Goal: Contribute content: Add original content to the website for others to see

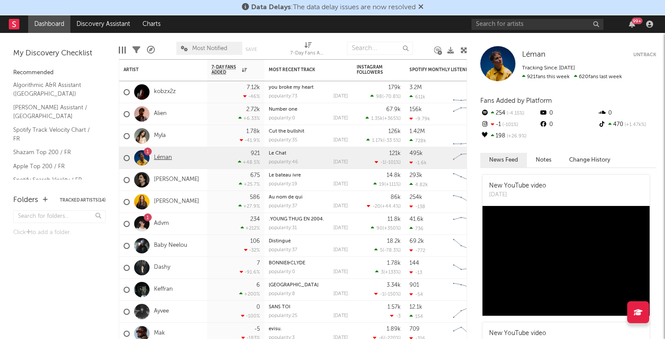
click at [164, 157] on link "Léman" at bounding box center [163, 157] width 18 height 7
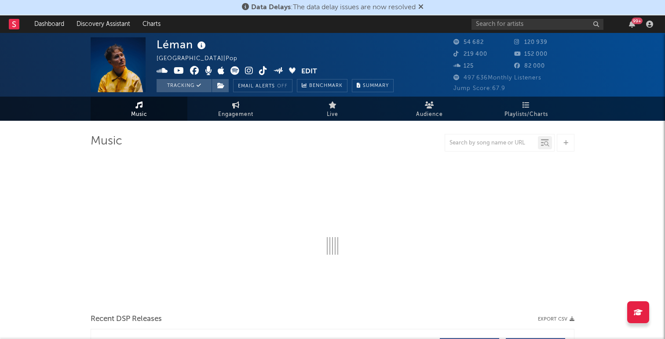
select select "6m"
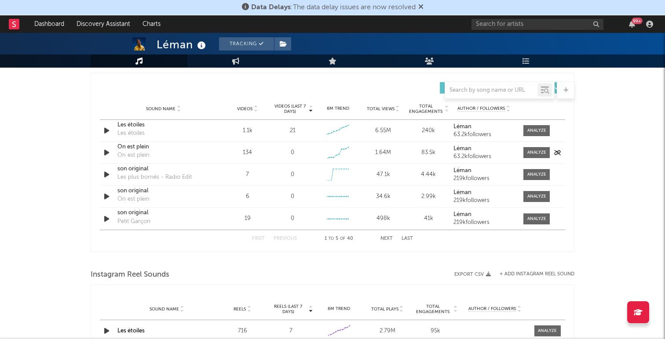
scroll to position [605, 0]
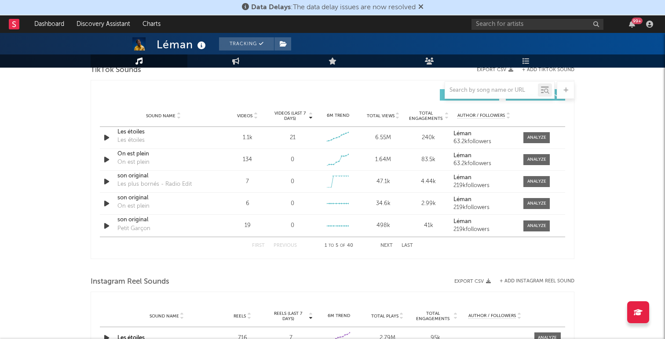
click at [161, 113] on div "Sound Name" at bounding box center [163, 116] width 92 height 7
click at [256, 113] on icon at bounding box center [255, 115] width 4 height 4
click at [256, 116] on icon at bounding box center [255, 118] width 4 height 4
click at [379, 126] on div "Sound Name Videos Videos (last 7 days) Weekly Growth % 6M Trend Total Views Tot…" at bounding box center [332, 116] width 465 height 22
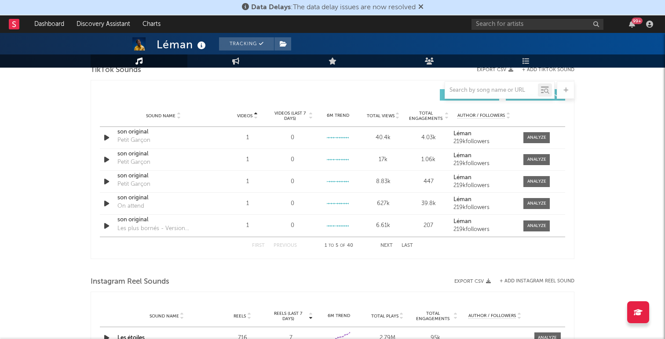
click at [380, 120] on div "Sound Name Videos Videos (last 7 days) Weekly Growth % 6M Trend Total Views Tot…" at bounding box center [332, 116] width 465 height 22
click at [383, 114] on span "Total Views" at bounding box center [381, 115] width 28 height 5
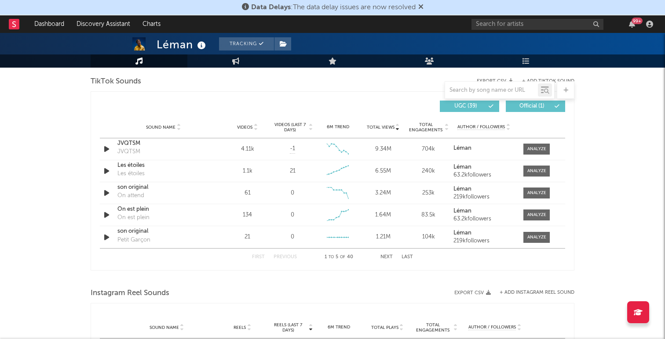
click at [512, 84] on div at bounding box center [499, 90] width 110 height 18
click at [511, 88] on input "text" at bounding box center [491, 90] width 93 height 7
paste input "[URL][DOMAIN_NAME]"
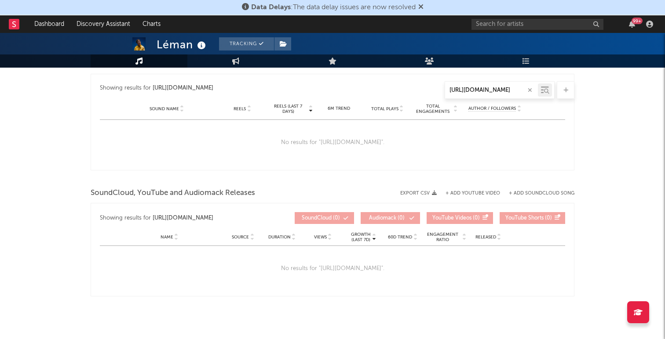
click at [561, 91] on div at bounding box center [566, 90] width 18 height 18
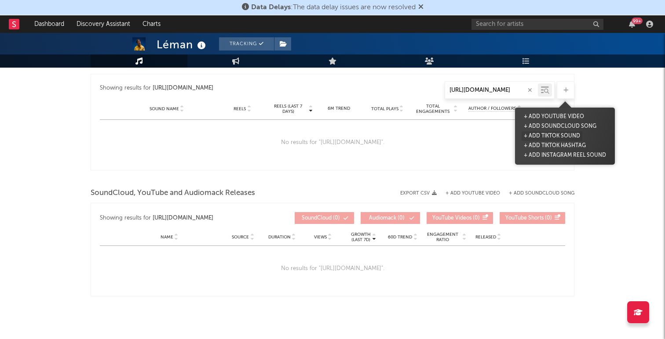
click at [572, 138] on button "+ Add TikTok Sound" at bounding box center [551, 136] width 61 height 10
type input "[URL][DOMAIN_NAME]"
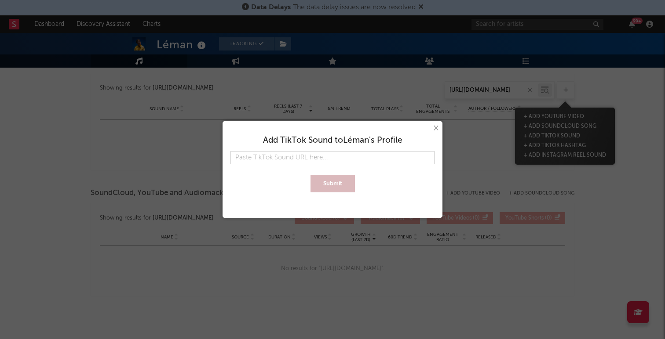
type input "[URL][DOMAIN_NAME]"
click at [338, 183] on button "Submit" at bounding box center [332, 184] width 44 height 18
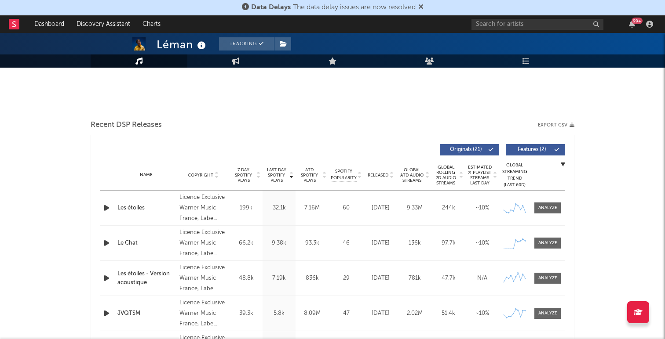
select select "6m"
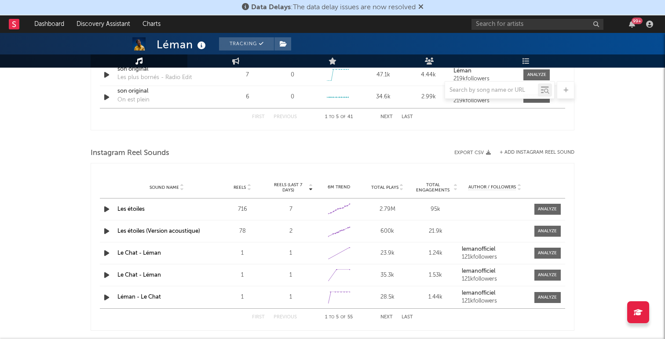
scroll to position [735, 0]
click at [524, 149] on div "Instagram Reel Sounds" at bounding box center [333, 153] width 484 height 15
click at [524, 153] on button "+ Add Instagram Reel Sound" at bounding box center [536, 152] width 75 height 5
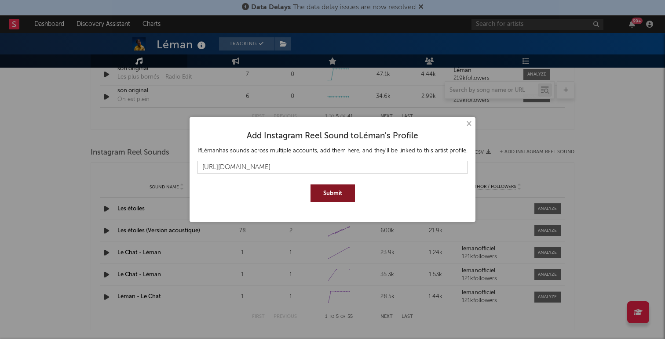
type input "https://www.instagram.com/reels/audio/766387199588289/"
click at [332, 190] on button "Submit" at bounding box center [332, 194] width 44 height 18
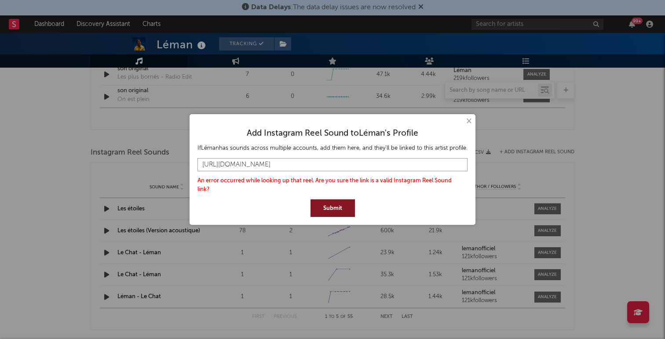
click at [393, 164] on input "https://www.instagram.com/reels/audio/766387199588289/" at bounding box center [332, 164] width 270 height 13
click at [334, 200] on button "Submit" at bounding box center [332, 209] width 44 height 18
click at [465, 121] on button "×" at bounding box center [468, 121] width 10 height 10
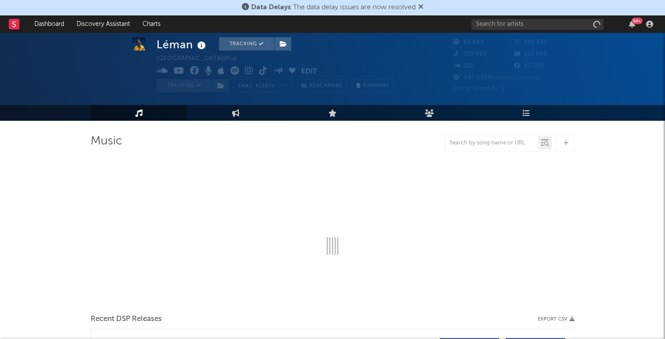
select select "6m"
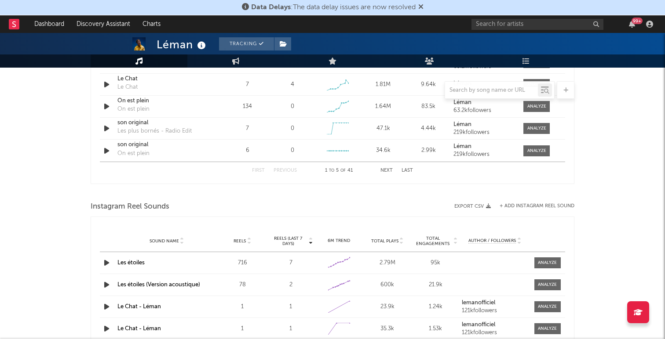
scroll to position [734, 0]
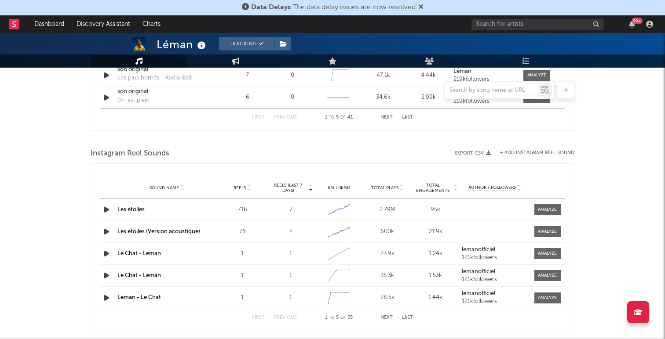
click at [520, 151] on button "+ Add Instagram Reel Sound" at bounding box center [536, 153] width 75 height 5
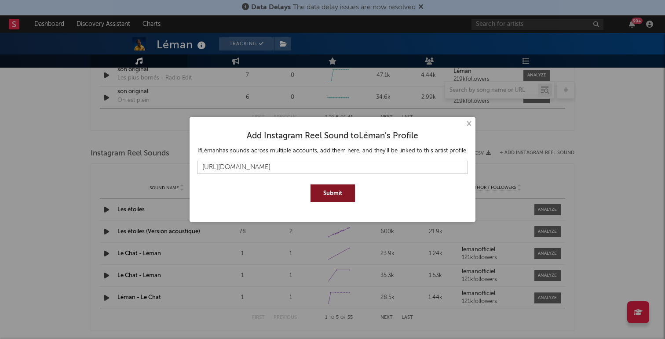
type input "https://www.instagram.com/reels/audio/766387199588289/"
click at [336, 193] on button "Submit" at bounding box center [332, 194] width 44 height 18
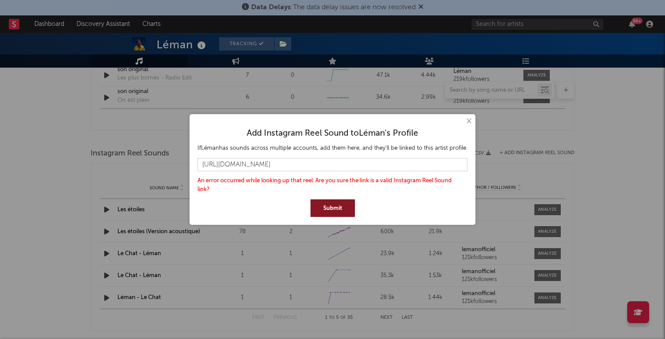
click at [468, 125] on button "×" at bounding box center [468, 121] width 10 height 10
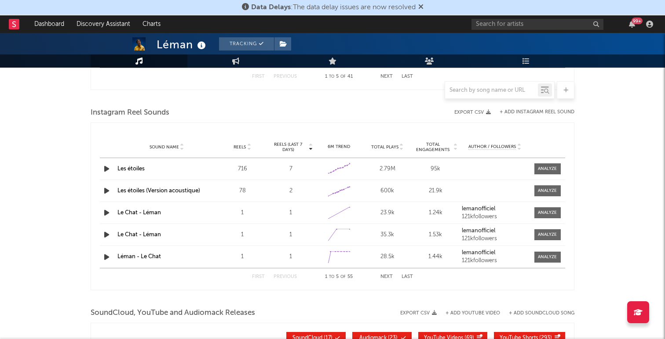
scroll to position [774, 0]
click at [386, 283] on div "First Previous 1 to 5 of 55 Next Last" at bounding box center [332, 277] width 161 height 17
click at [386, 277] on button "Next" at bounding box center [386, 277] width 12 height 5
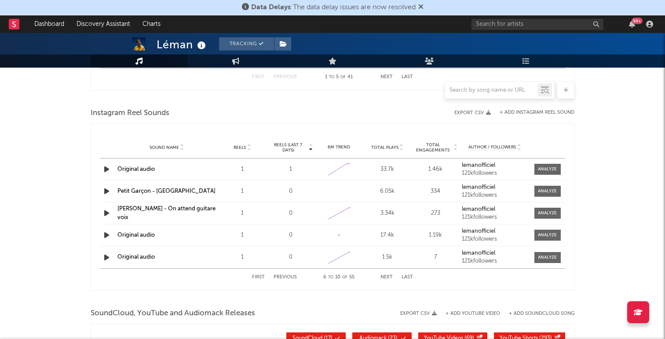
click at [386, 277] on button "Next" at bounding box center [386, 277] width 12 height 5
click at [390, 144] on div "Sound Name Reels Reels (last 7 days) 6M Trend Total Plays Total Engagements Aut…" at bounding box center [332, 148] width 465 height 22
click at [389, 147] on span "Total Plays" at bounding box center [384, 147] width 27 height 5
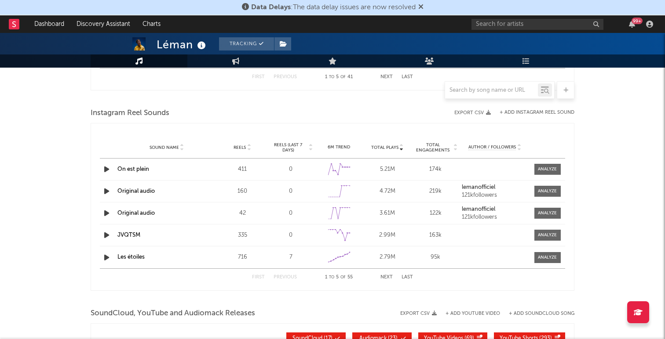
click at [383, 279] on button "Next" at bounding box center [386, 277] width 12 height 5
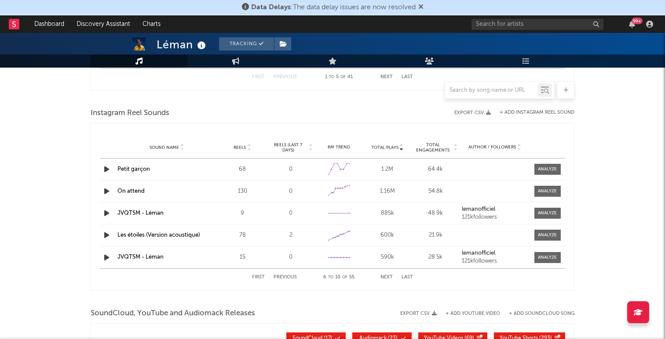
click at [383, 279] on button "Next" at bounding box center [386, 277] width 12 height 5
click at [384, 280] on button "Next" at bounding box center [386, 277] width 12 height 5
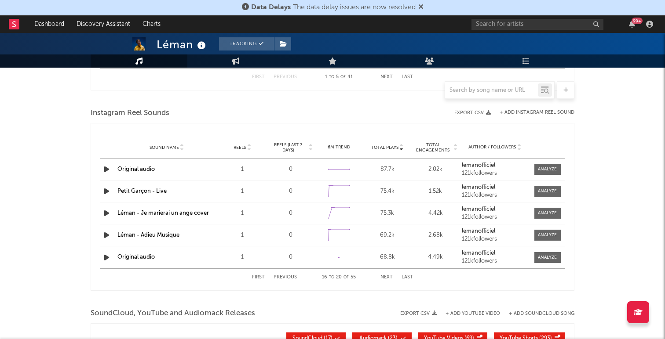
click at [384, 280] on button "Next" at bounding box center [386, 277] width 12 height 5
click at [262, 277] on button "First" at bounding box center [258, 277] width 13 height 5
